Goal: Check status: Check status

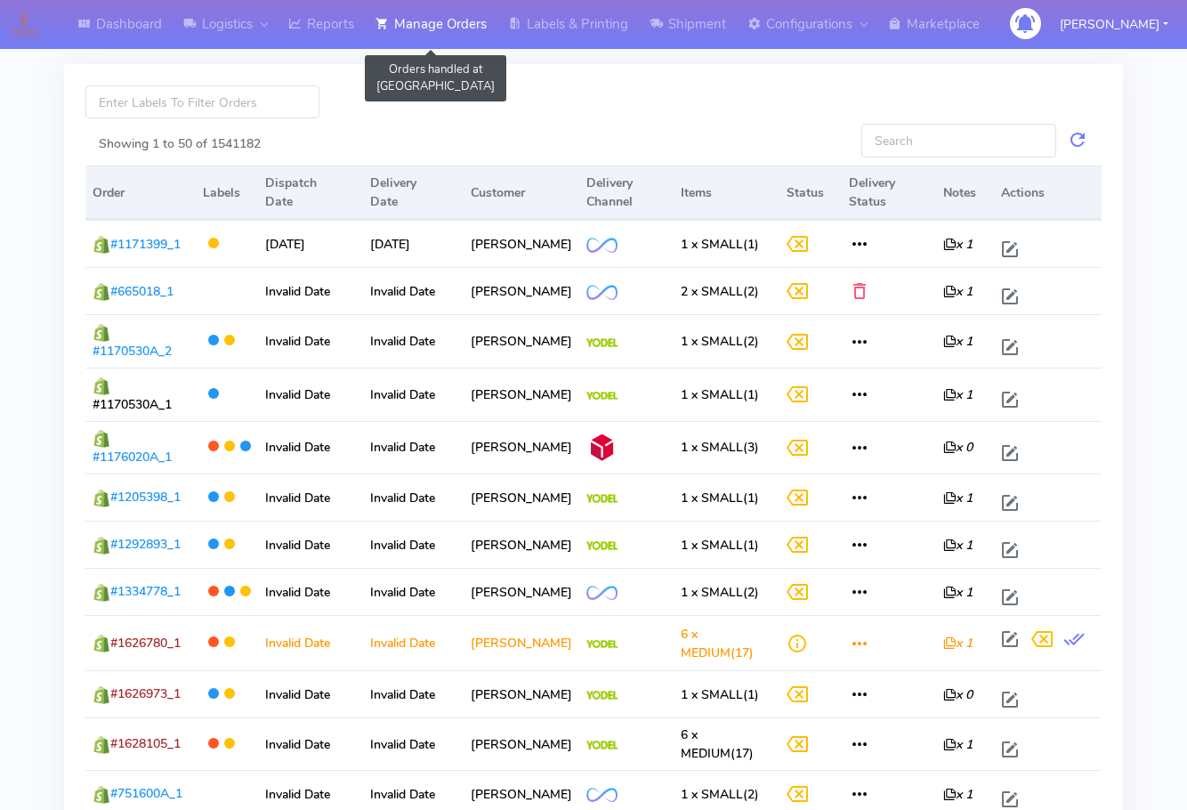
click at [450, 14] on link "Manage Orders" at bounding box center [431, 24] width 133 height 49
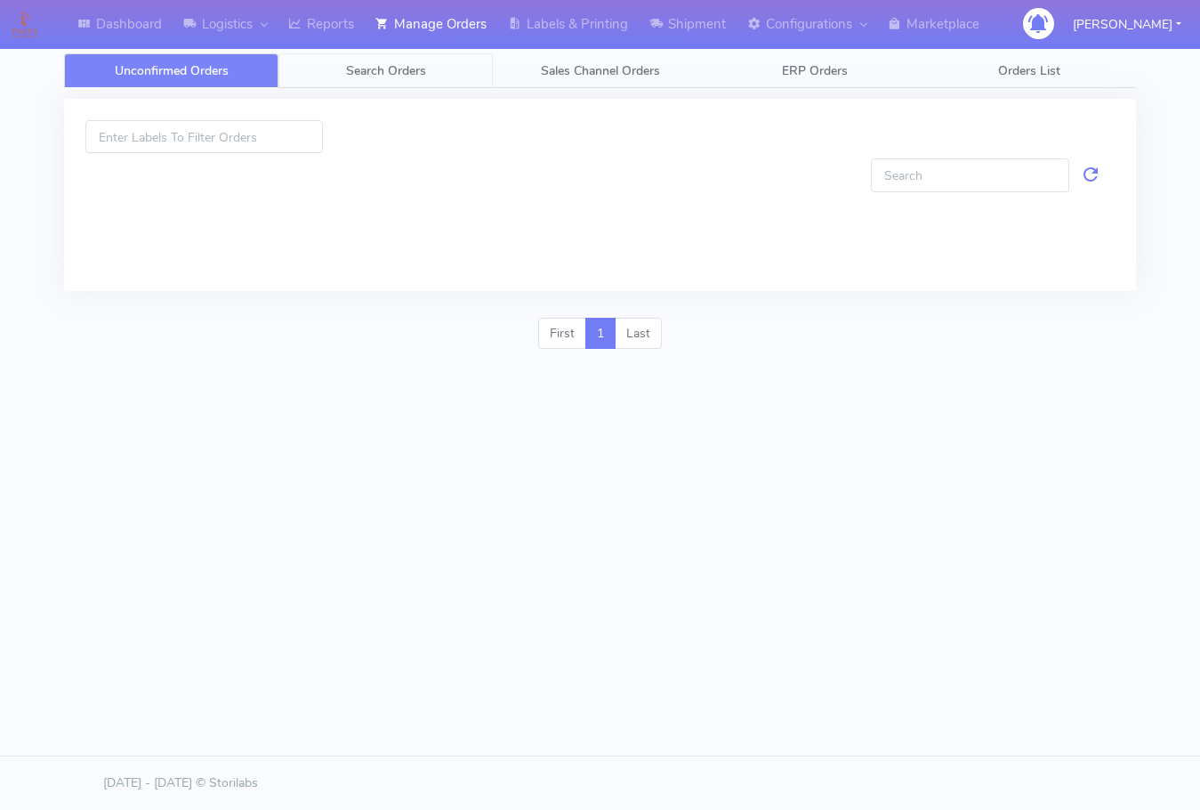
click at [392, 74] on span "Search Orders" at bounding box center [386, 70] width 80 height 17
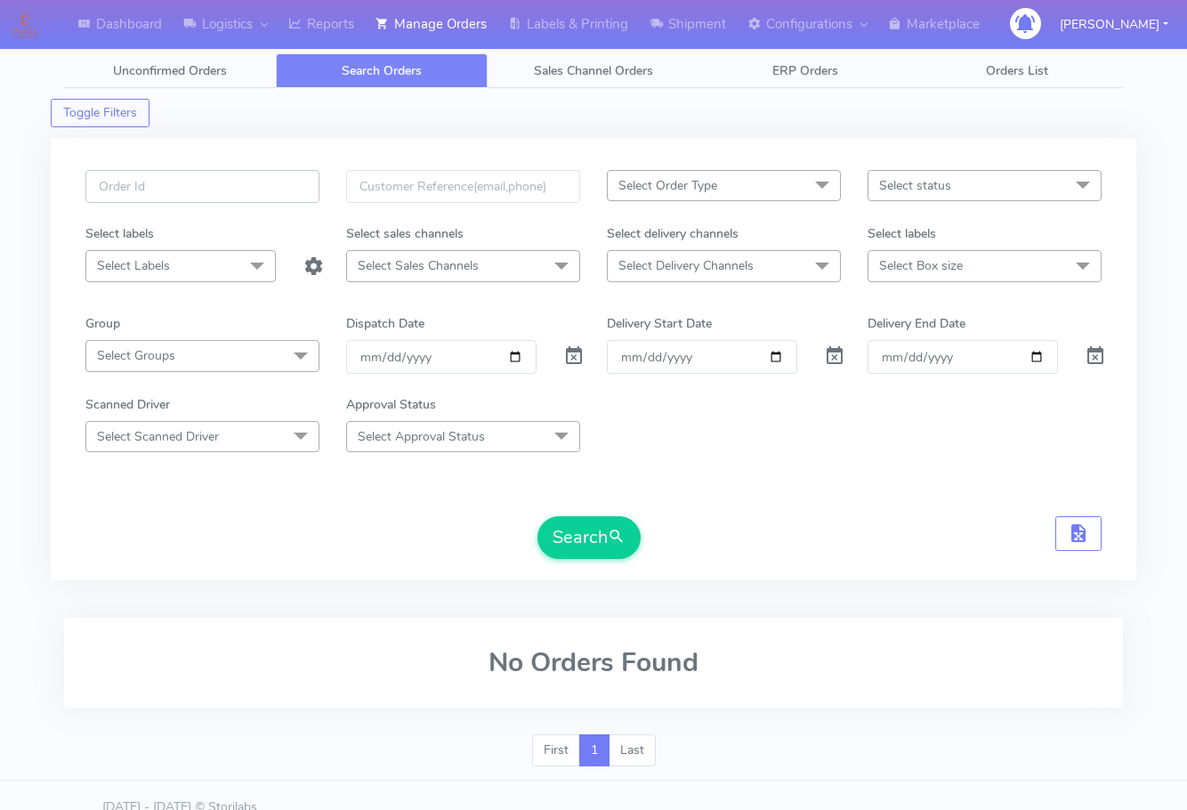
click at [140, 197] on input "text" at bounding box center [202, 186] width 234 height 33
paste input "1627957"
type input "1627957"
click at [577, 352] on span at bounding box center [573, 360] width 21 height 17
click at [583, 526] on button "Search" at bounding box center [588, 537] width 103 height 43
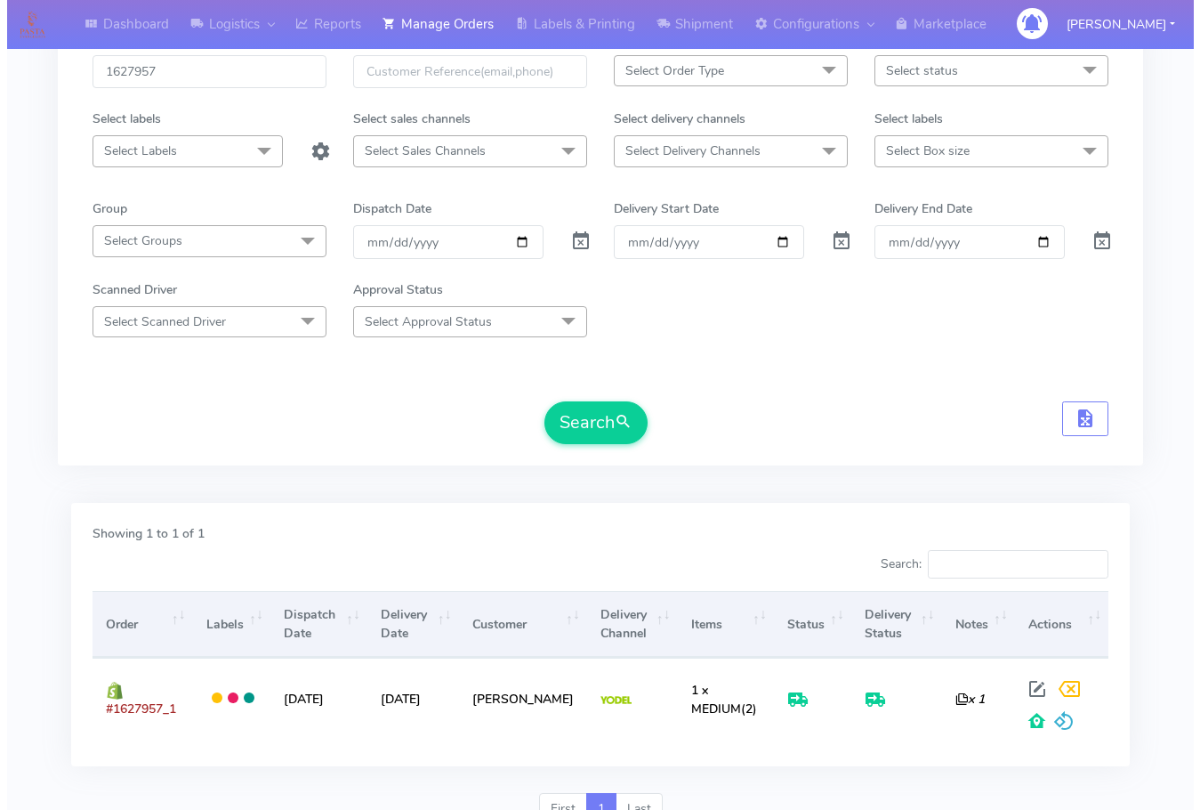
scroll to position [197, 0]
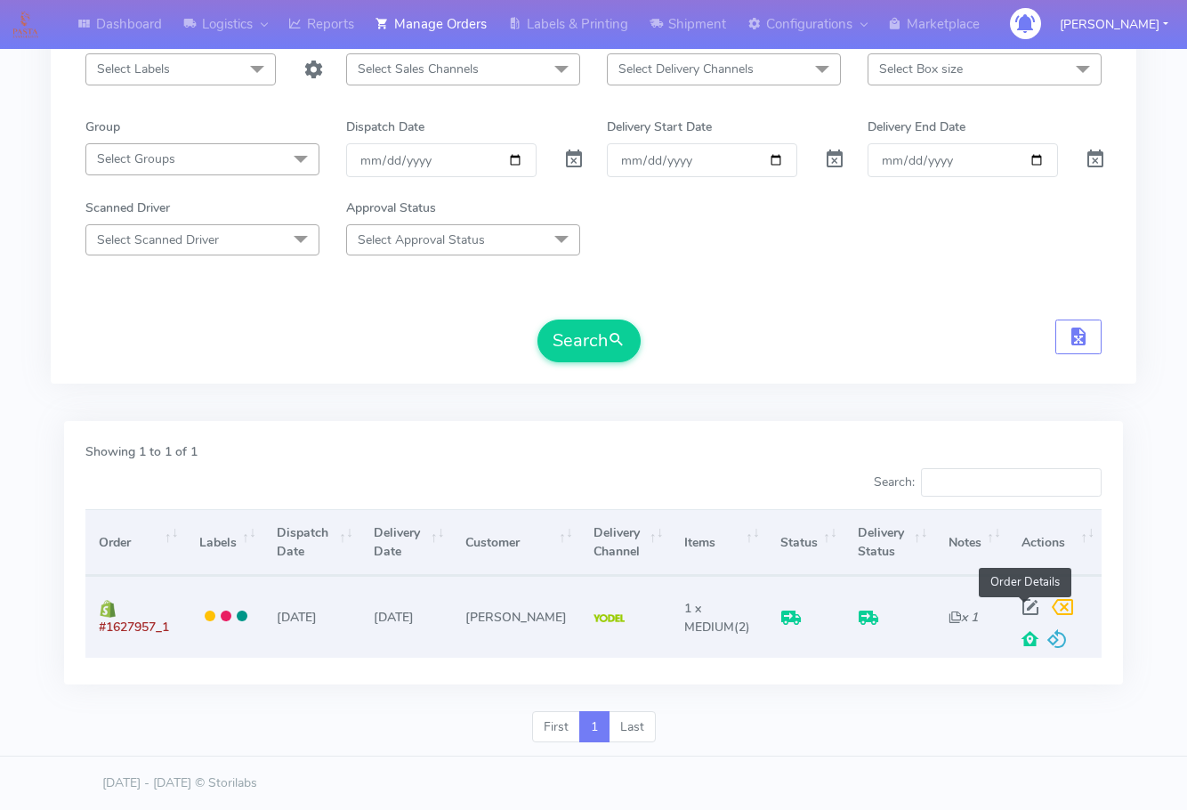
click at [1022, 606] on span at bounding box center [1030, 610] width 32 height 17
select select "5"
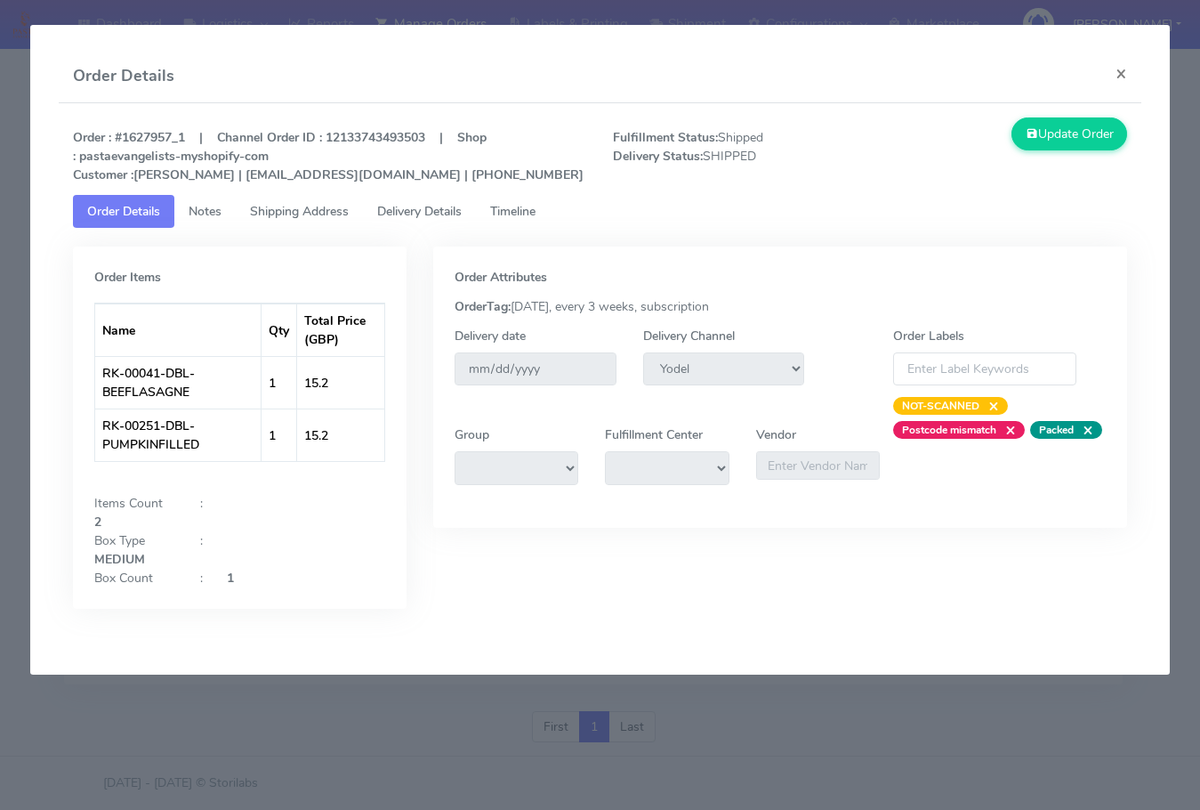
drag, startPoint x: 269, startPoint y: 213, endPoint x: 369, endPoint y: 213, distance: 100.6
click at [271, 213] on span "Shipping Address" at bounding box center [299, 211] width 99 height 17
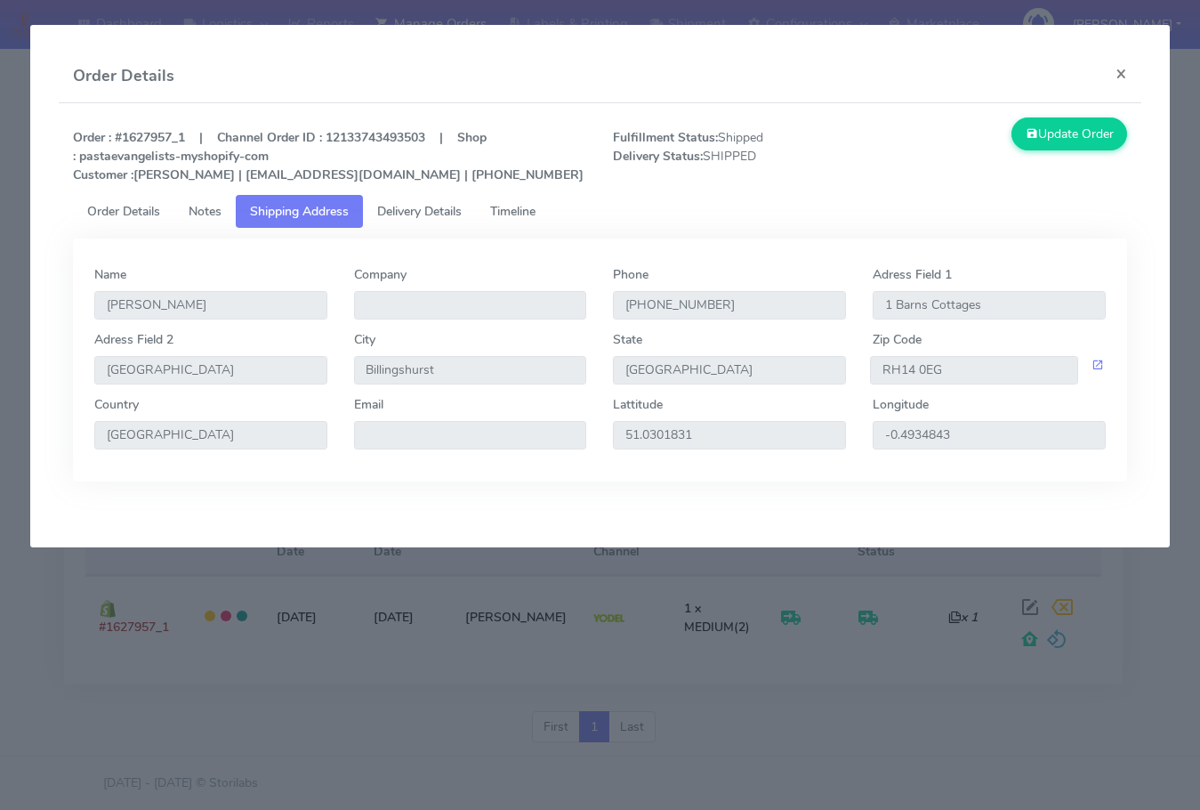
click at [415, 213] on span "Delivery Details" at bounding box center [419, 211] width 85 height 17
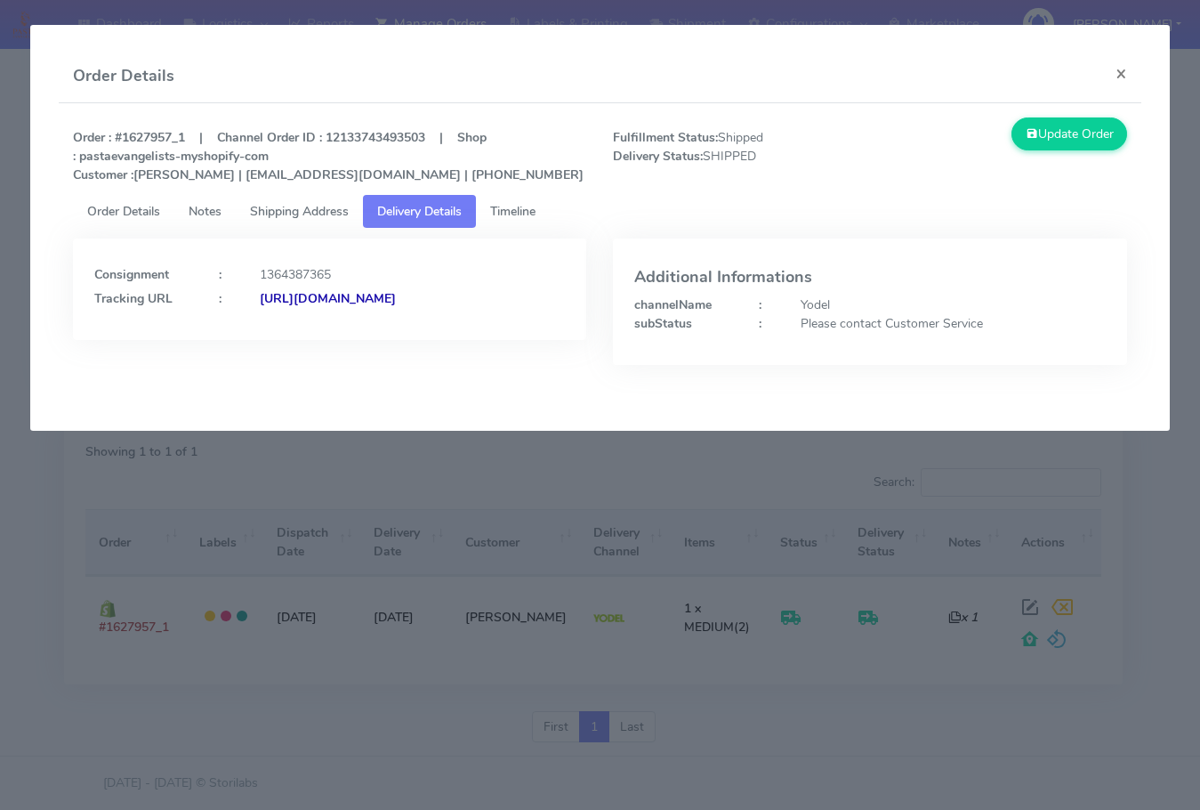
drag, startPoint x: 510, startPoint y: 347, endPoint x: 286, endPoint y: 373, distance: 225.7
click at [286, 373] on div "Consignment : 1364387365 Tracking URL : [URL][DOMAIN_NAME]" at bounding box center [330, 314] width 541 height 153
copy strong "JJD0002249960904029"
click at [1115, 71] on button "×" at bounding box center [1122, 73] width 40 height 47
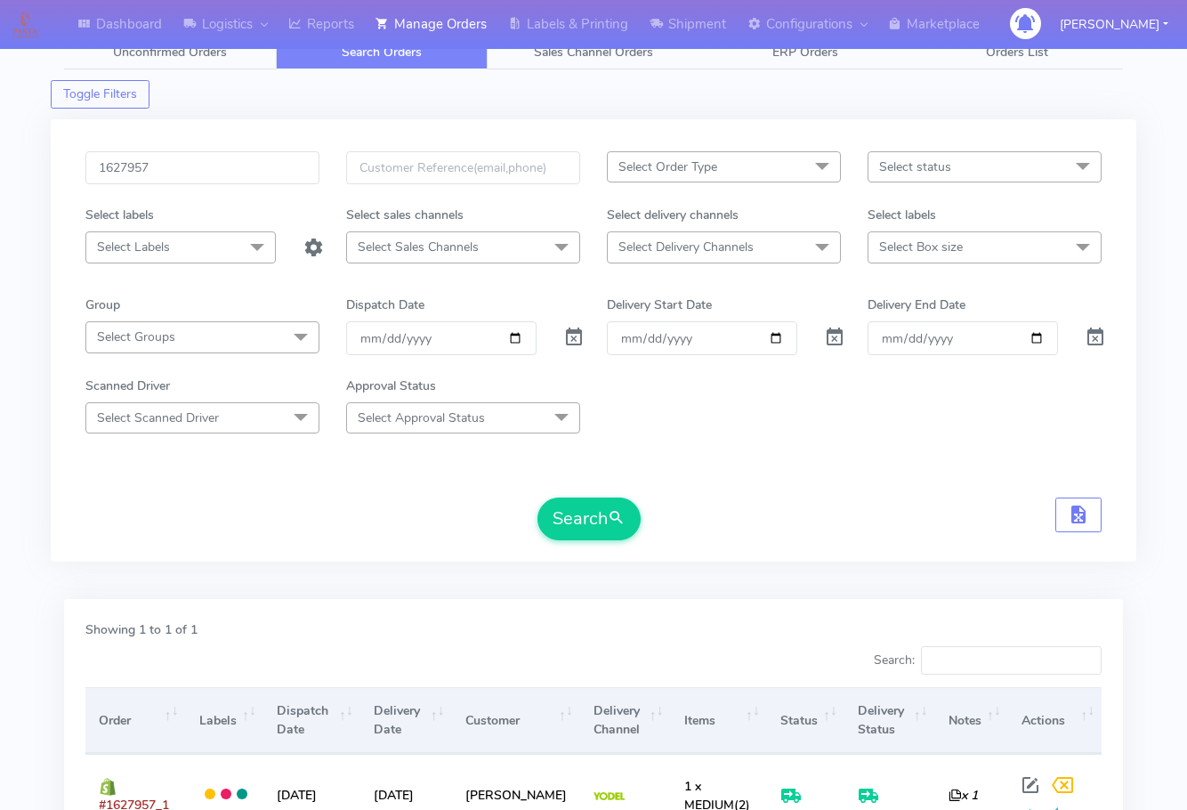
scroll to position [0, 0]
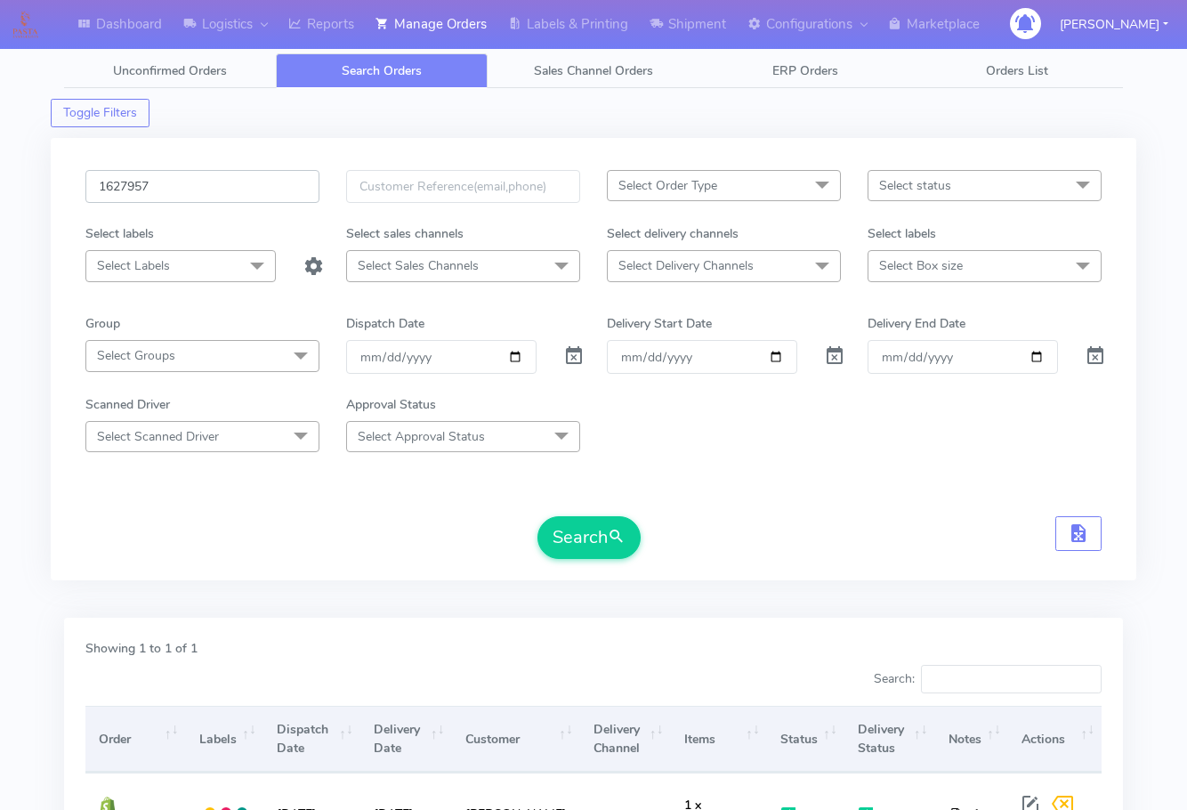
click at [168, 183] on input "1627957" at bounding box center [202, 186] width 234 height 33
paste input "83"
type input "1627983"
click at [587, 531] on button "Search" at bounding box center [588, 537] width 103 height 43
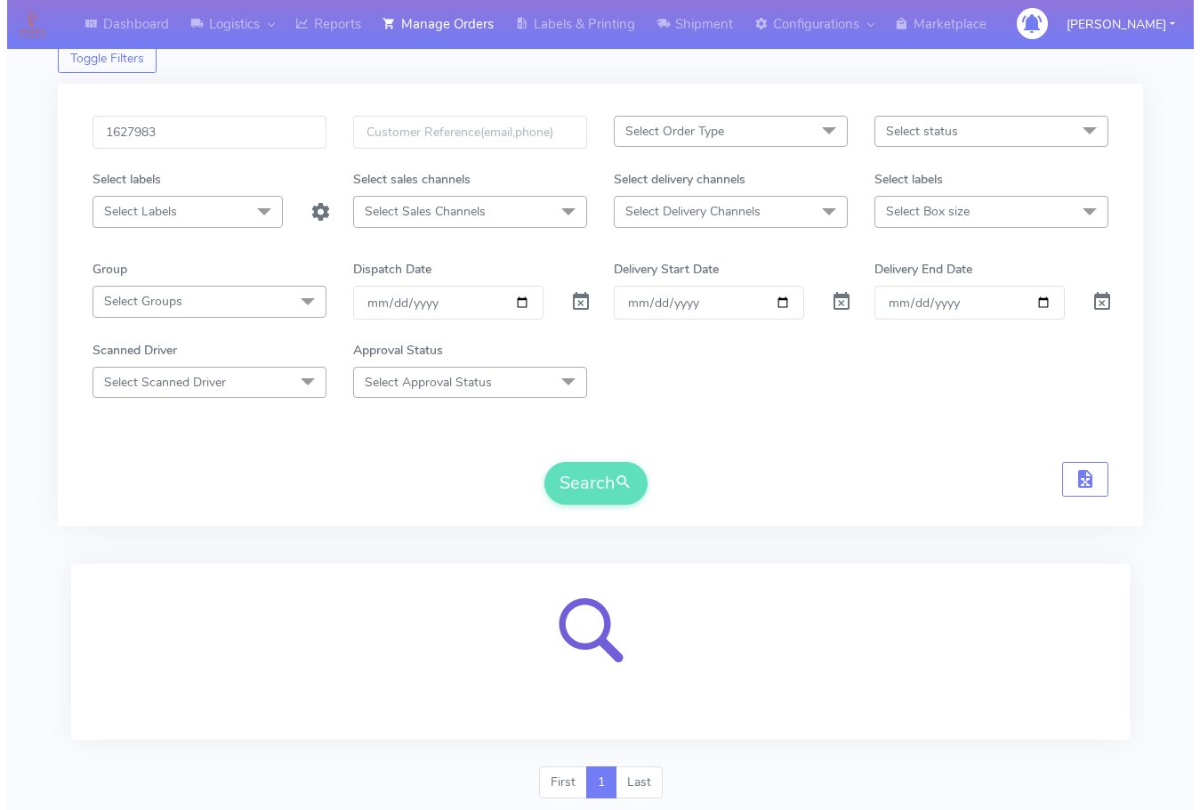
scroll to position [110, 0]
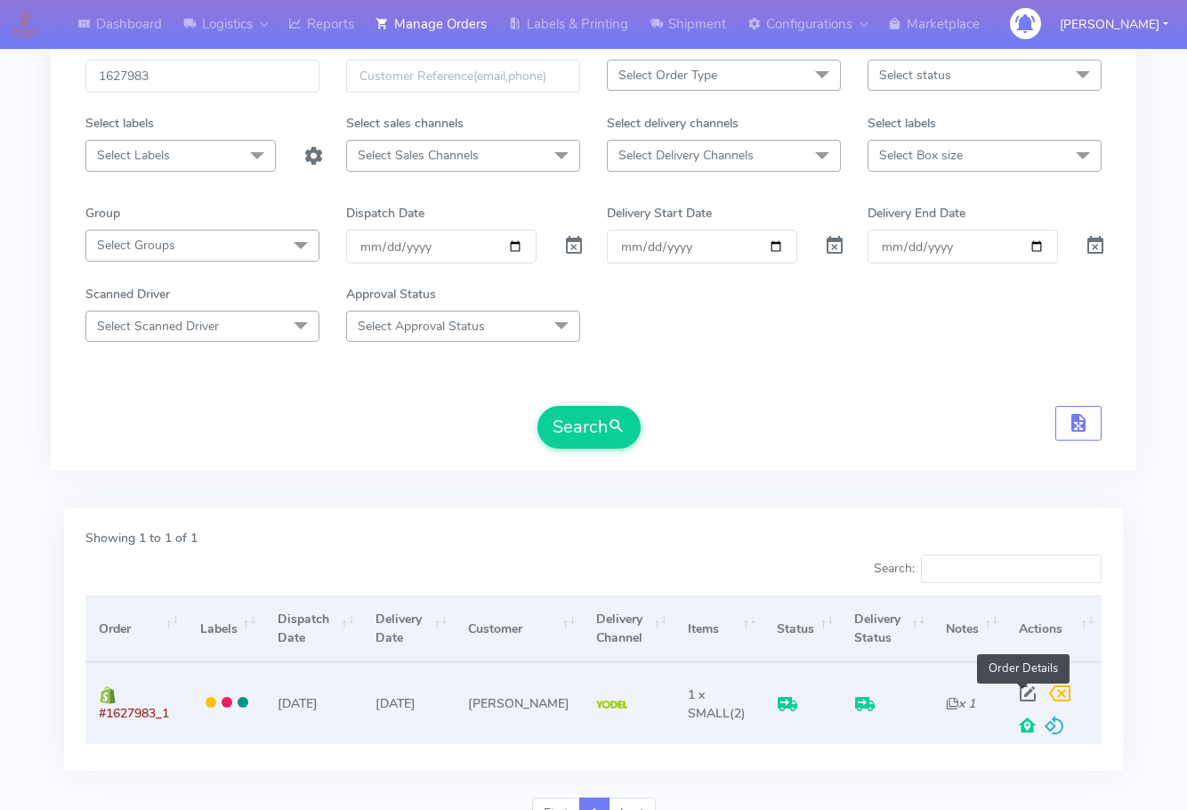
click at [1017, 689] on span at bounding box center [1028, 697] width 32 height 17
select select "5"
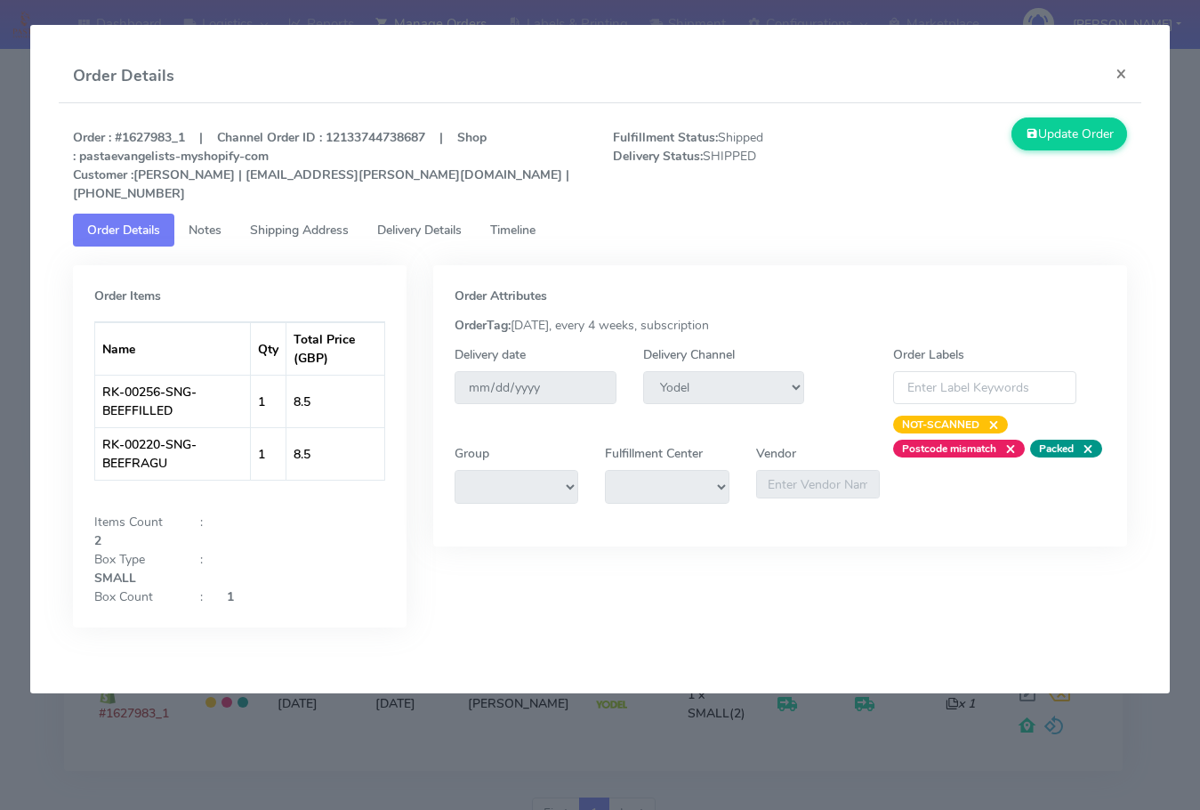
click at [288, 246] on tab "Order Items Name Qty Total Price (GBP) RK-00256-SNG-BEEFFILLED 1 8.5 RK-00220-S…" at bounding box center [600, 450] width 1055 height 408
drag, startPoint x: 317, startPoint y: 215, endPoint x: 410, endPoint y: 215, distance: 93.4
click at [317, 222] on span "Shipping Address" at bounding box center [299, 230] width 99 height 17
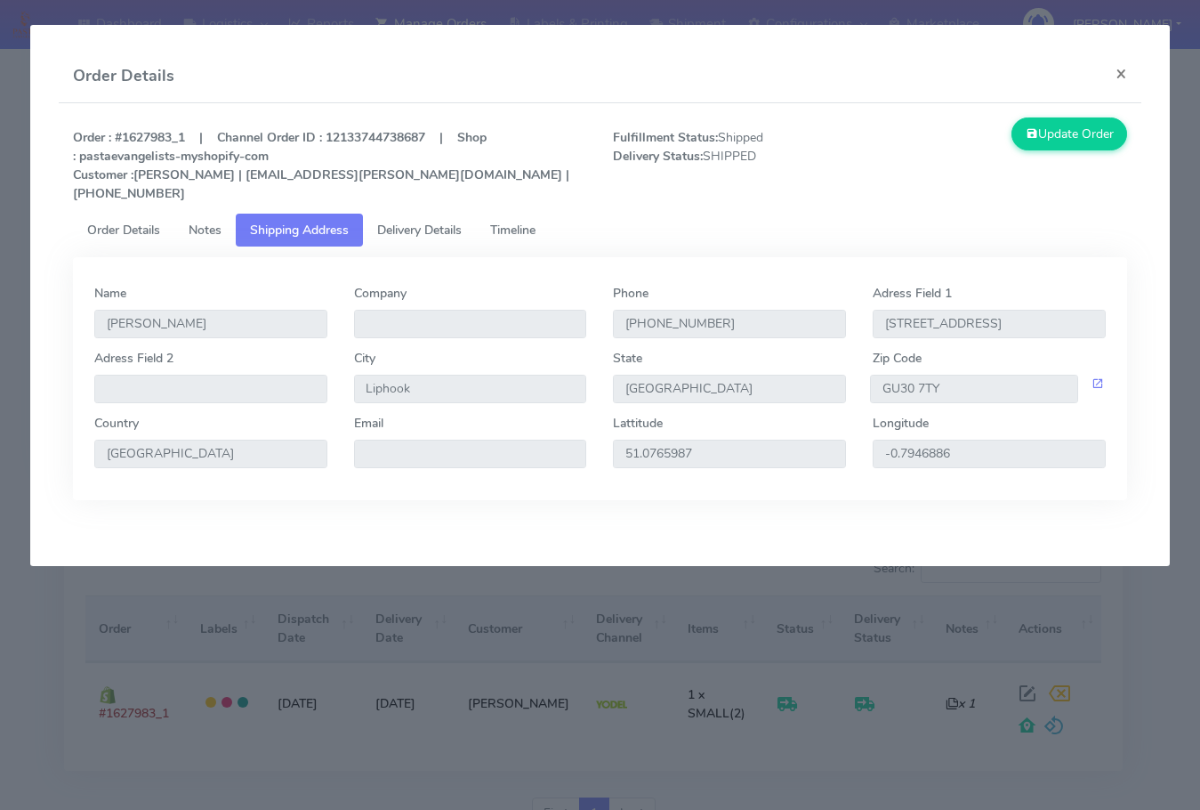
click at [458, 222] on span "Delivery Details" at bounding box center [419, 230] width 85 height 17
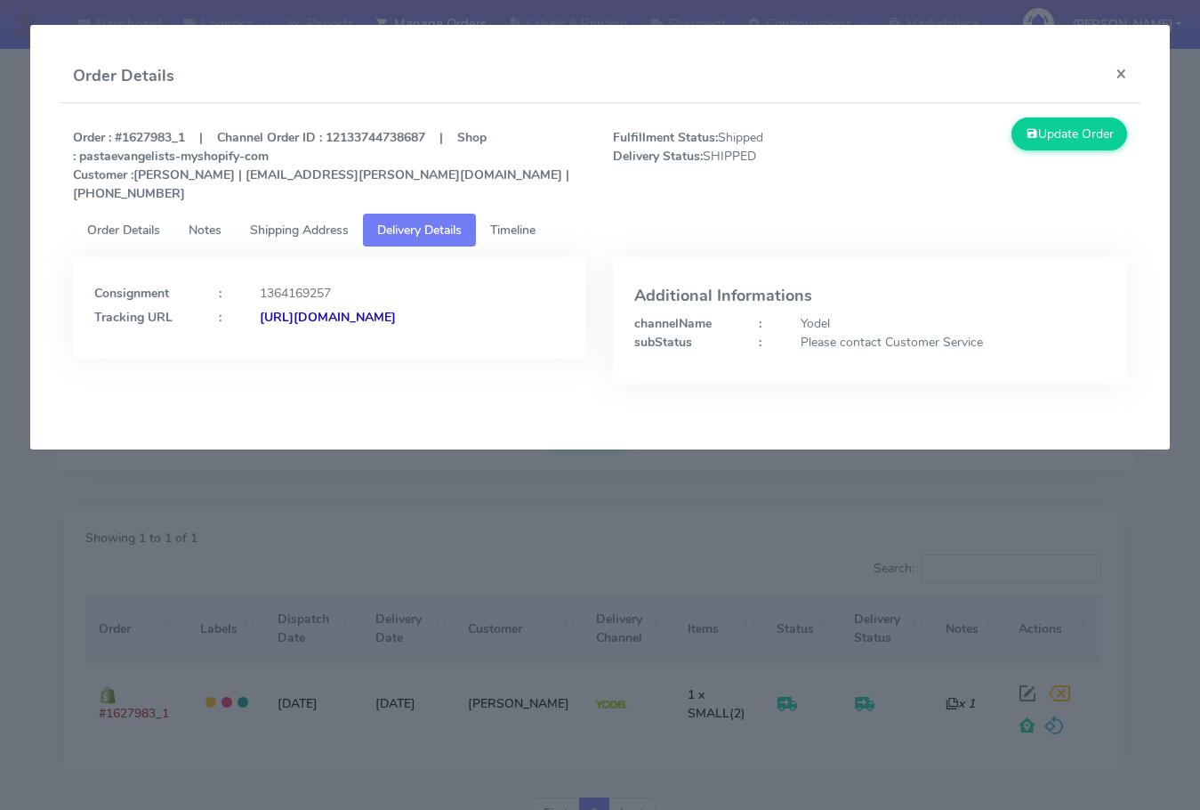
drag, startPoint x: 461, startPoint y: 351, endPoint x: 288, endPoint y: 371, distance: 173.8
click at [288, 371] on div "Consignment : 1364169257 Tracking URL : [URL][DOMAIN_NAME]" at bounding box center [330, 333] width 541 height 153
copy strong "JJD0002249960903956"
drag, startPoint x: 1127, startPoint y: 78, endPoint x: 1035, endPoint y: 112, distance: 98.5
click at [1127, 78] on button "×" at bounding box center [1122, 73] width 40 height 47
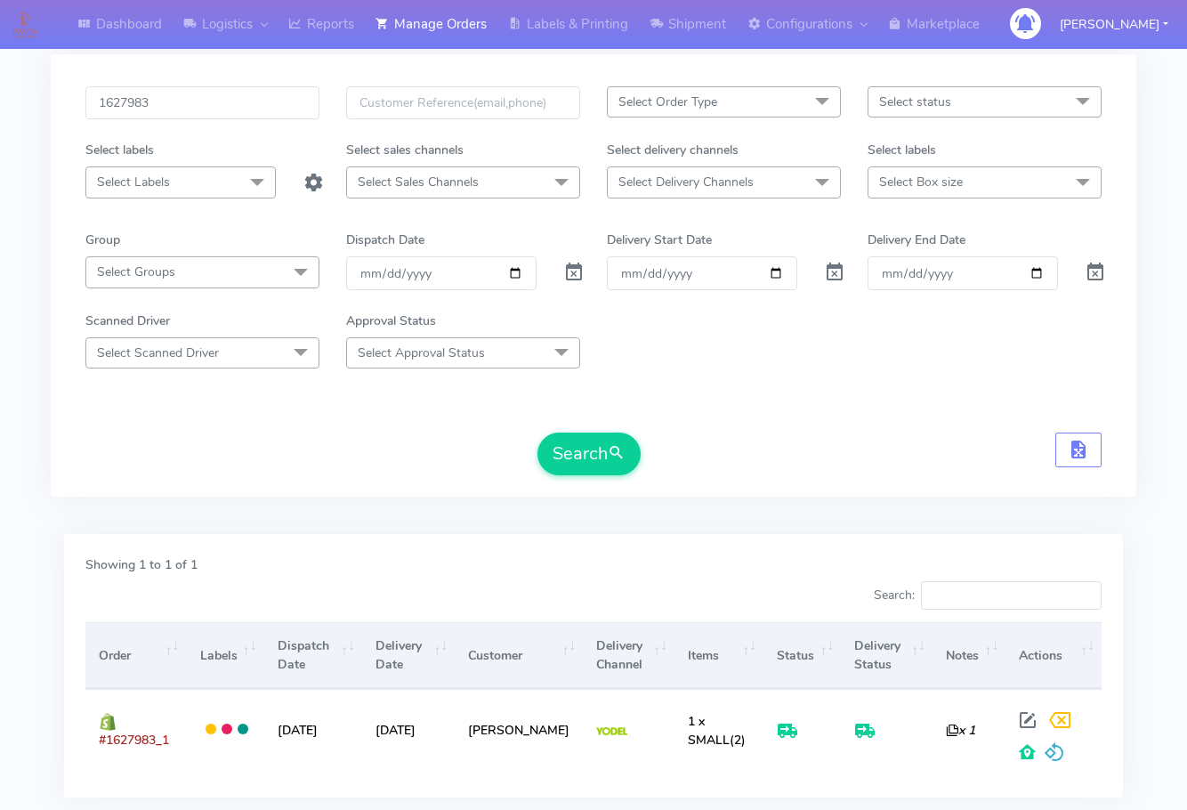
scroll to position [0, 0]
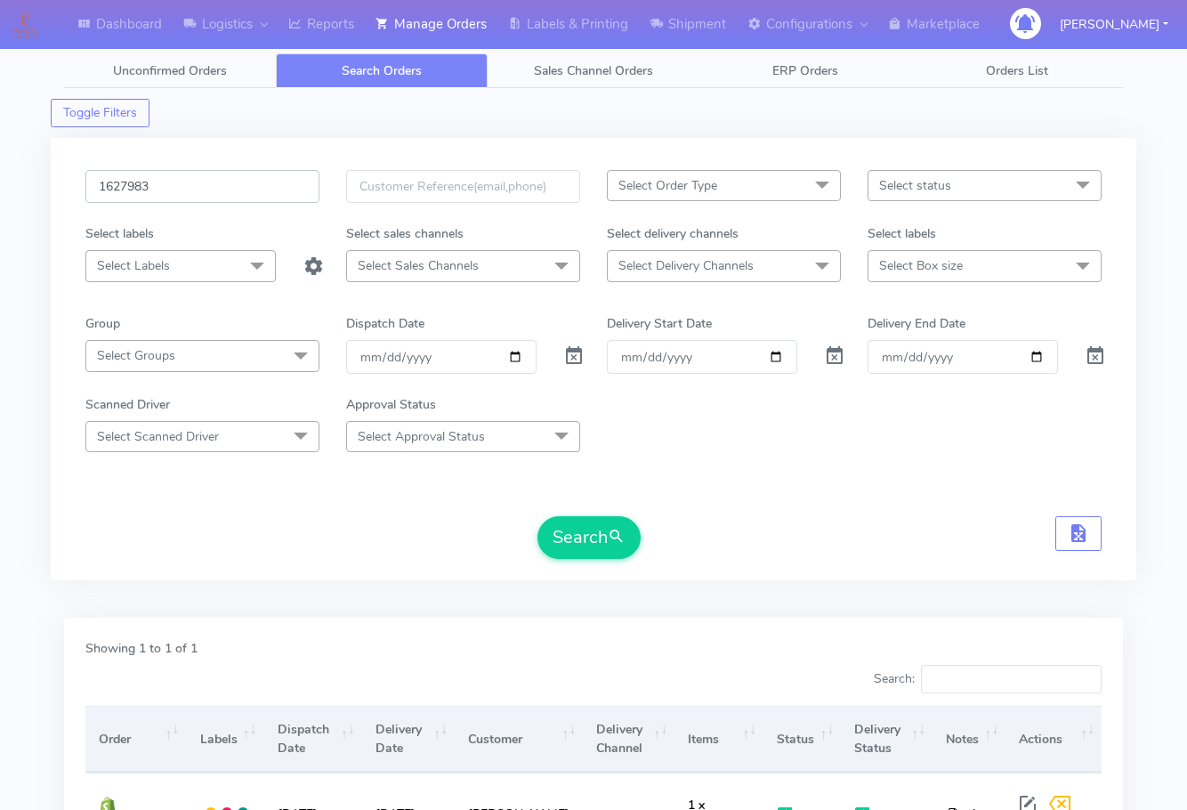
click at [189, 176] on input "1627983" at bounding box center [202, 186] width 234 height 33
paste input "8300"
type input "1628300"
click at [565, 538] on button "Search" at bounding box center [588, 537] width 103 height 43
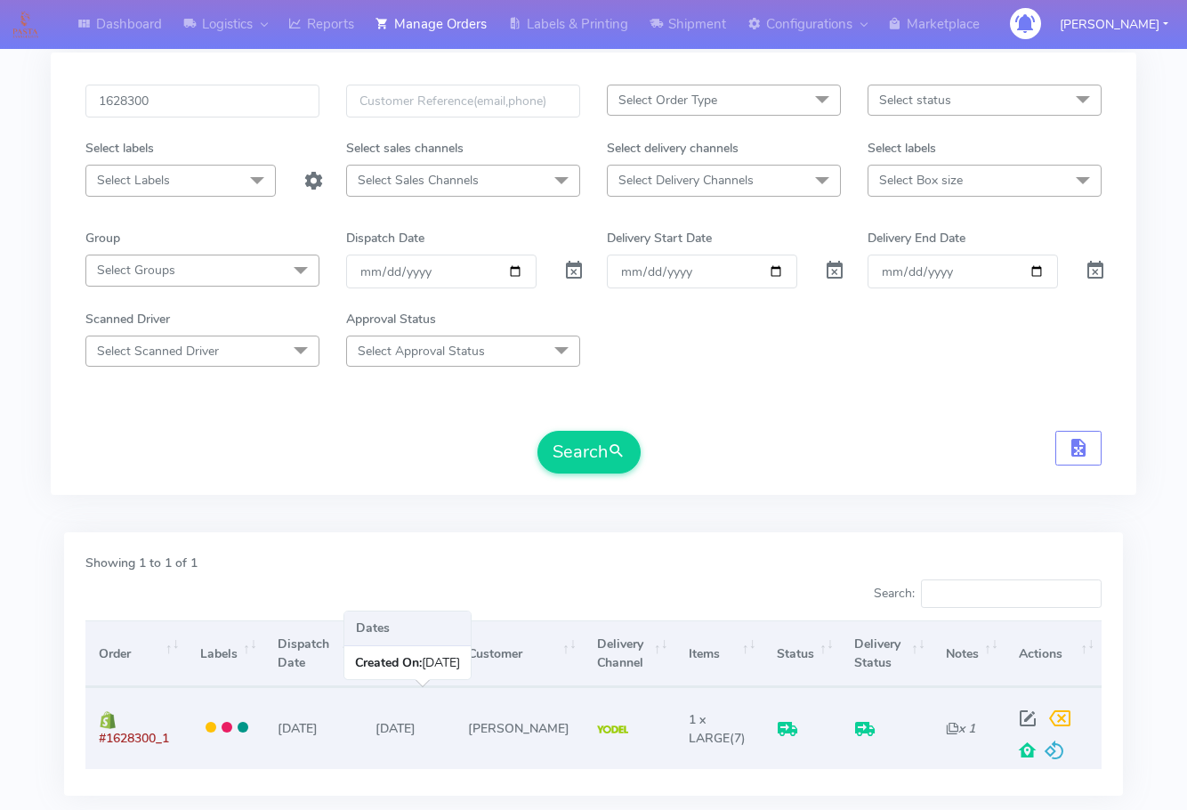
scroll to position [197, 0]
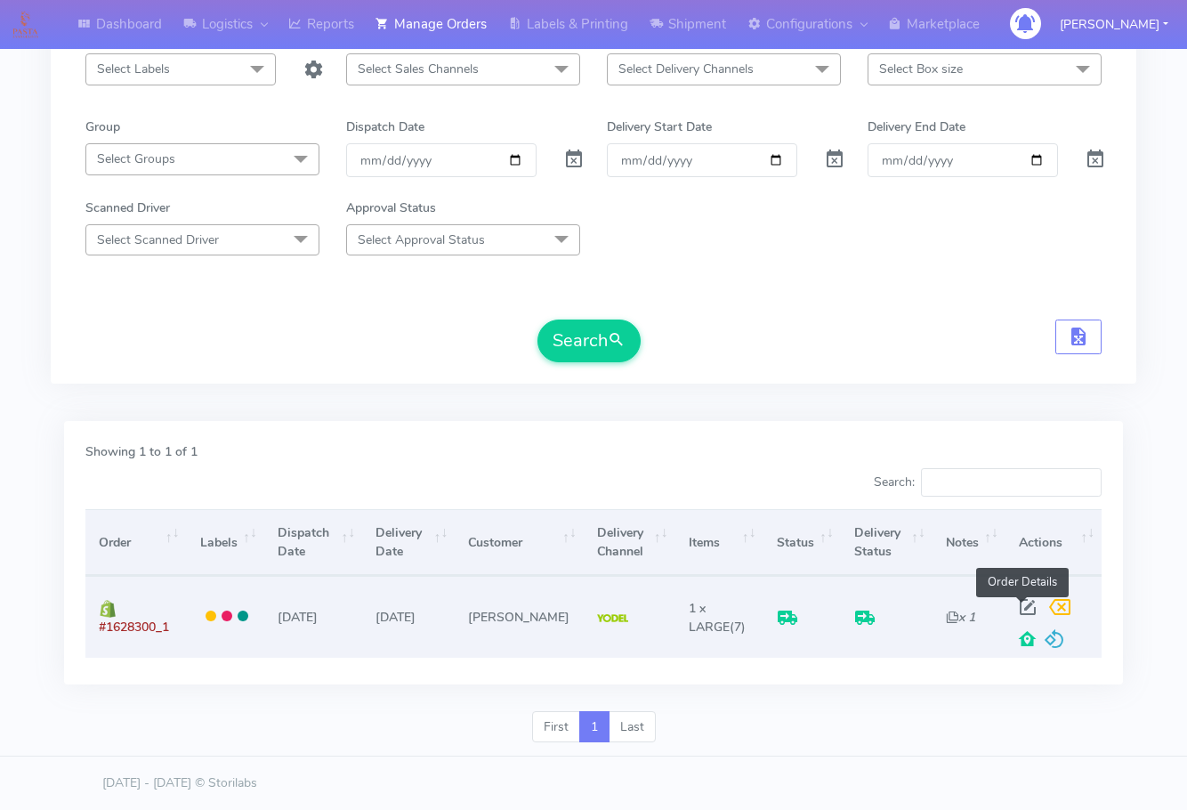
click at [1022, 608] on span at bounding box center [1028, 610] width 32 height 17
select select "5"
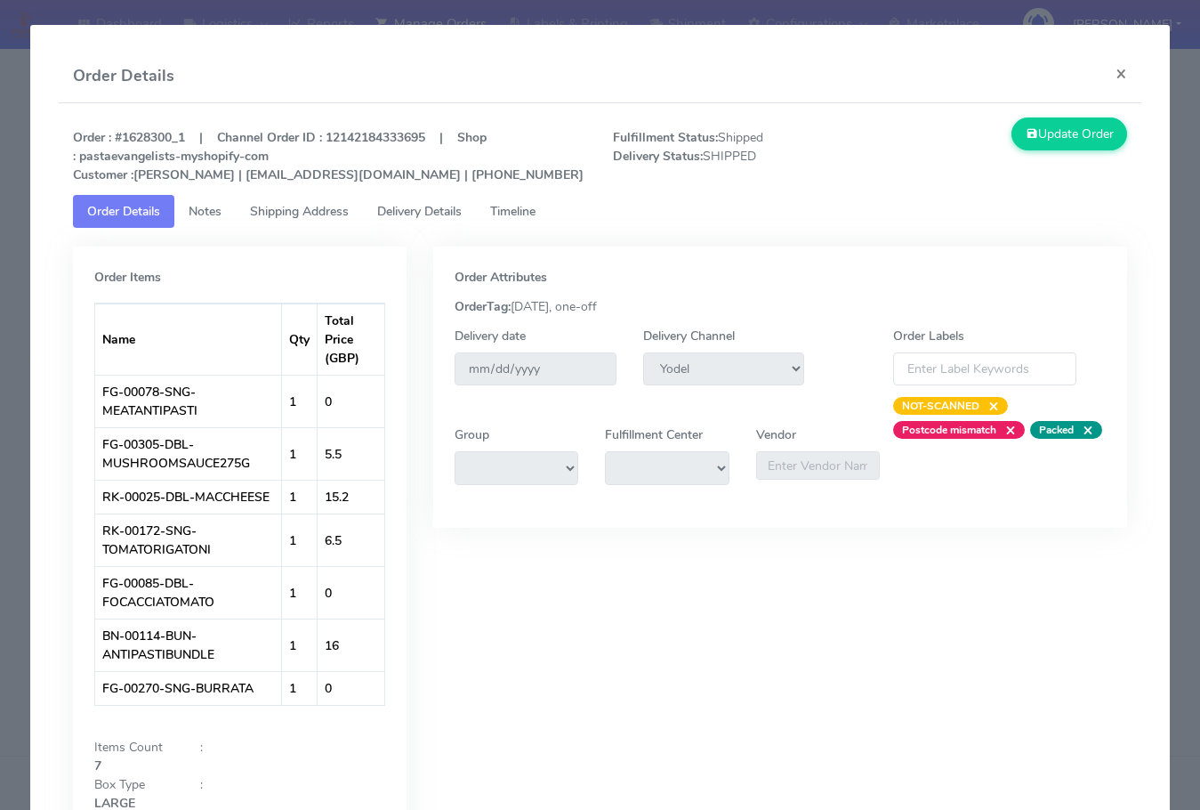
click at [267, 200] on link "Shipping Address" at bounding box center [299, 211] width 127 height 33
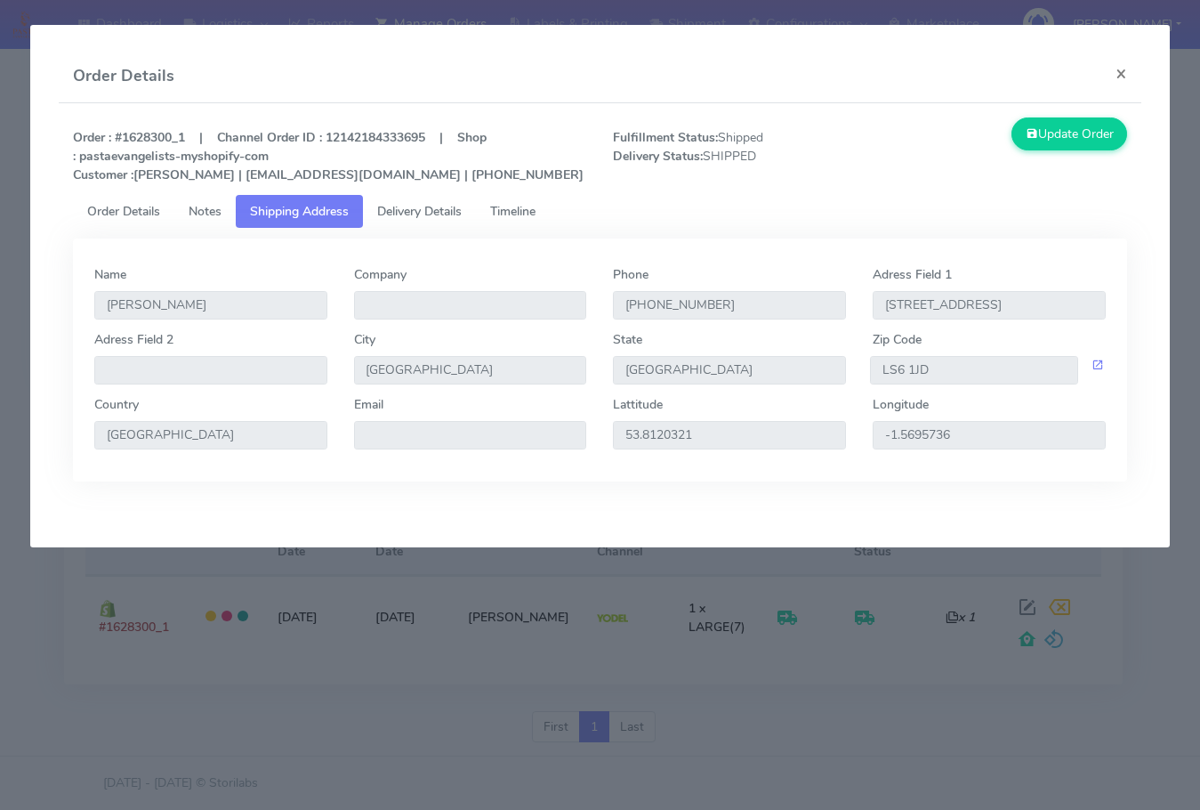
click at [422, 207] on span "Delivery Details" at bounding box center [419, 211] width 85 height 17
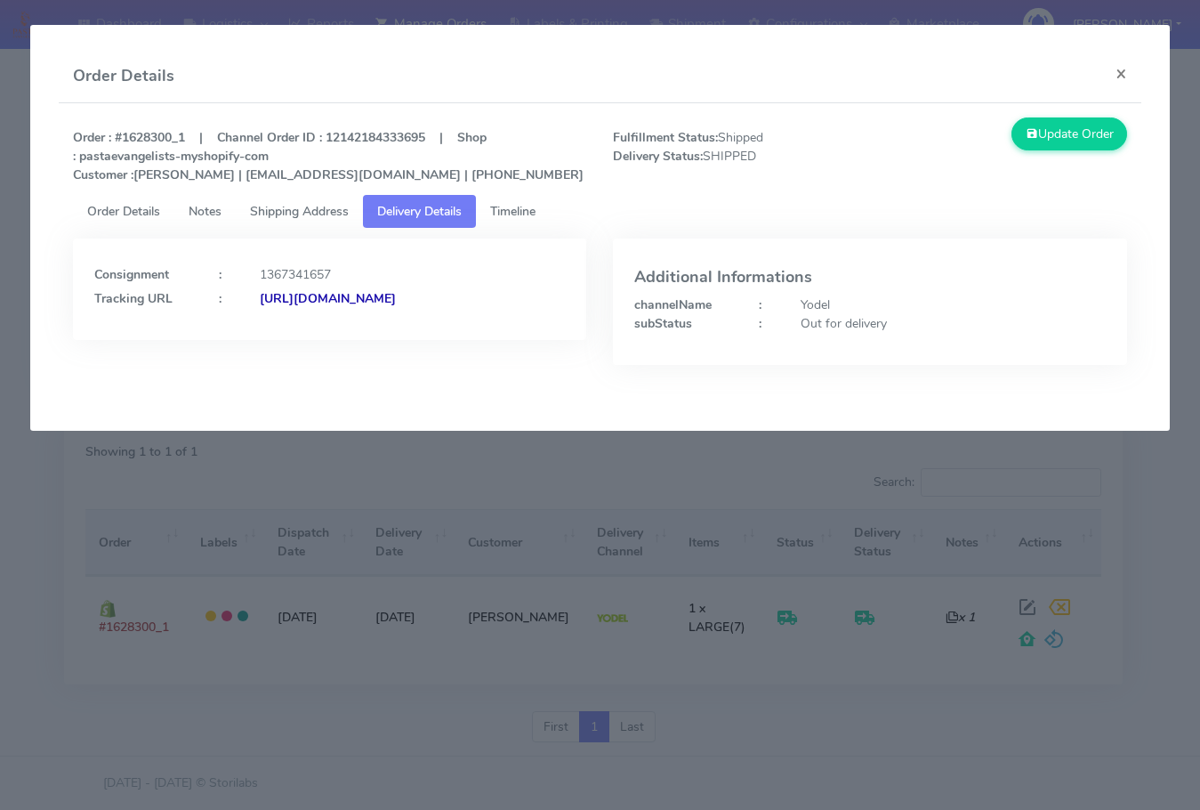
drag, startPoint x: 466, startPoint y: 319, endPoint x: 287, endPoint y: 347, distance: 182.0
click at [287, 340] on div "Consignment : 1367341657 Tracking URL : [URL][DOMAIN_NAME]" at bounding box center [330, 288] width 514 height 101
copy strong "JJD0002249960904128"
drag, startPoint x: 1117, startPoint y: 73, endPoint x: 1087, endPoint y: 117, distance: 53.1
click at [1117, 73] on button "×" at bounding box center [1122, 73] width 40 height 47
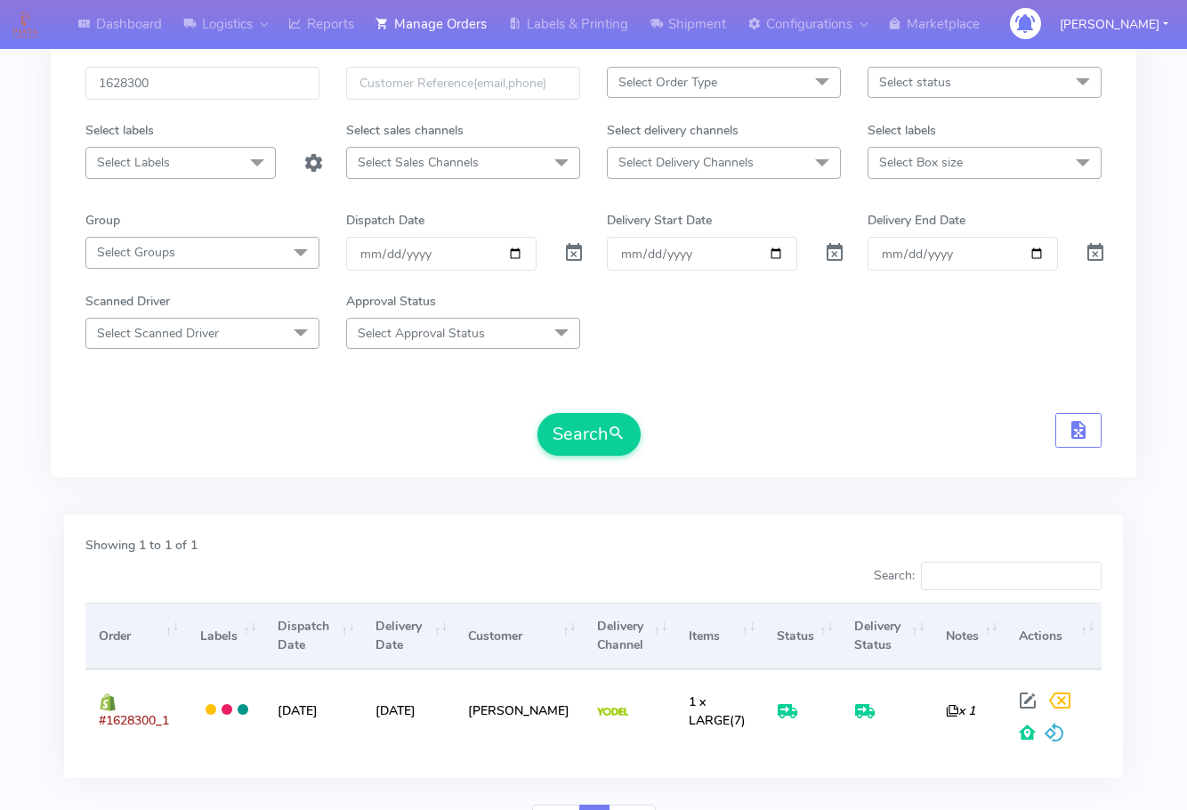
scroll to position [0, 0]
